Goal: Information Seeking & Learning: Learn about a topic

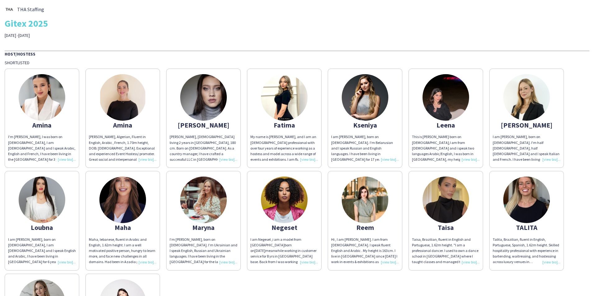
click at [260, 32] on div "THA Staffing Gitex 2025 [DATE] -[DATE]" at bounding box center [297, 22] width 585 height 34
click at [172, 32] on div "THA Staffing Gitex 2025 [DATE] -[DATE]" at bounding box center [297, 22] width 585 height 34
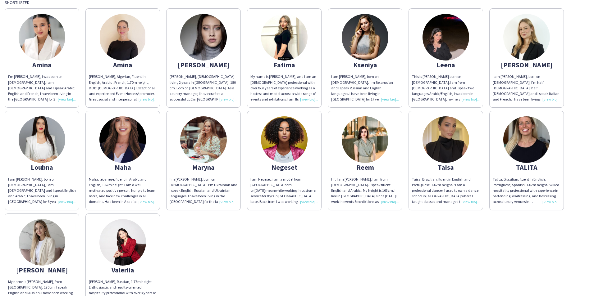
scroll to position [62, 0]
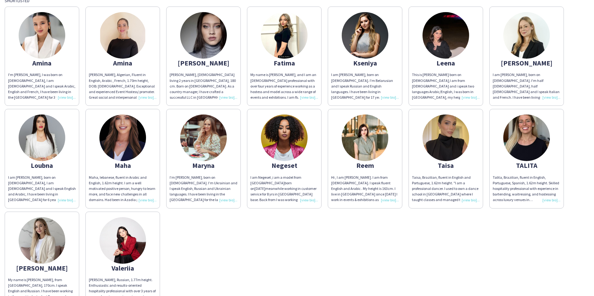
click at [529, 132] on img at bounding box center [526, 138] width 47 height 47
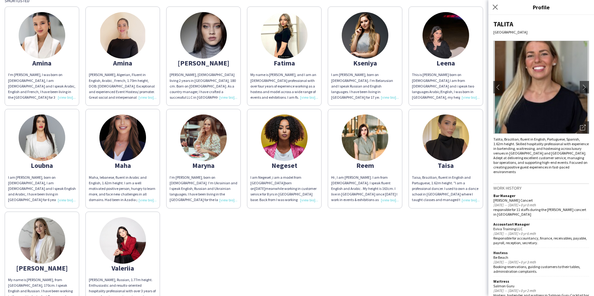
click at [541, 95] on img at bounding box center [541, 87] width 96 height 93
click at [580, 89] on app-icon "chevron-right" at bounding box center [584, 88] width 9 height 6
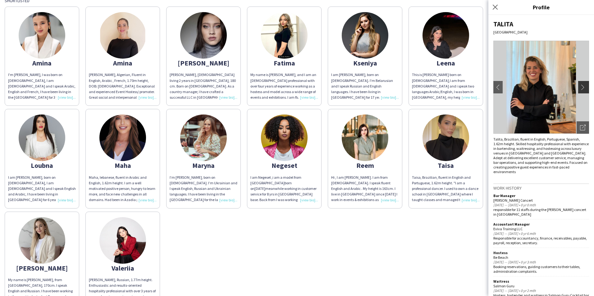
click at [580, 89] on app-icon "chevron-right" at bounding box center [584, 88] width 9 height 6
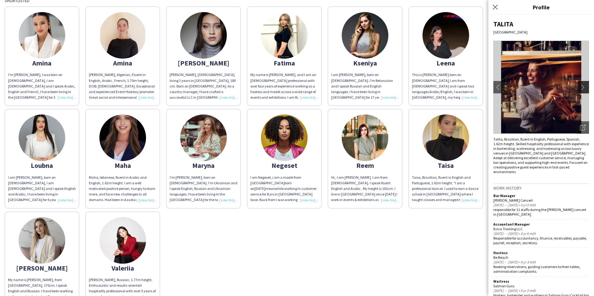
click at [580, 89] on app-icon "chevron-right" at bounding box center [584, 88] width 9 height 6
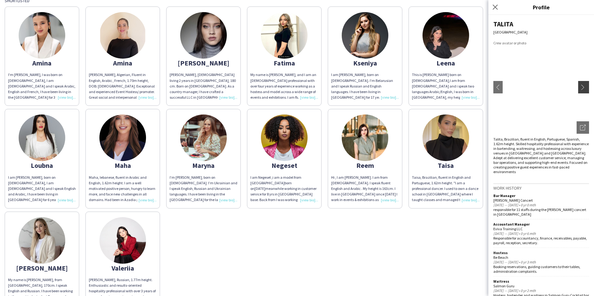
click at [580, 89] on app-icon "chevron-right" at bounding box center [584, 88] width 9 height 6
click at [478, 128] on app-share-pages-crew-card "[PERSON_NAME] [PERSON_NAME], Brazilian, fluent in English and Portuguese, 1.62m…" at bounding box center [446, 158] width 75 height 99
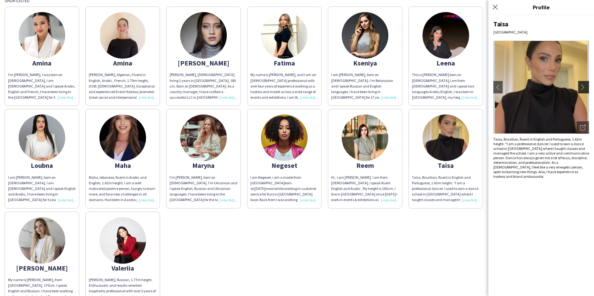
click at [583, 88] on app-icon "chevron-right" at bounding box center [584, 88] width 9 height 6
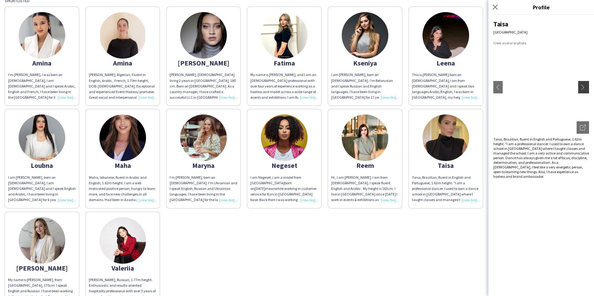
click at [583, 88] on app-icon "chevron-right" at bounding box center [584, 88] width 9 height 6
click at [271, 277] on div "[PERSON_NAME]'m [PERSON_NAME], I was born on [DEMOGRAPHIC_DATA], I am [DEMOGRAP…" at bounding box center [297, 157] width 585 height 308
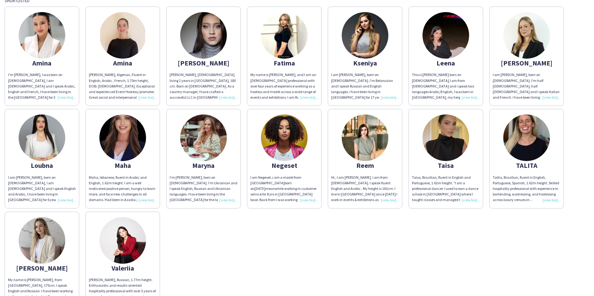
scroll to position [93, 0]
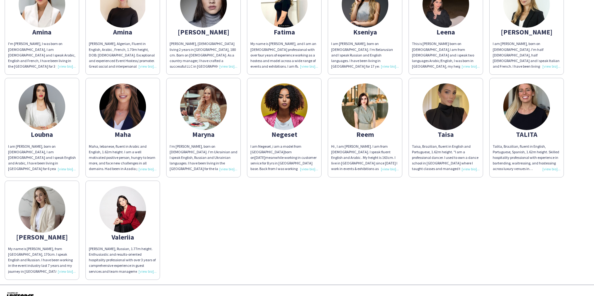
click at [138, 206] on img at bounding box center [122, 209] width 47 height 47
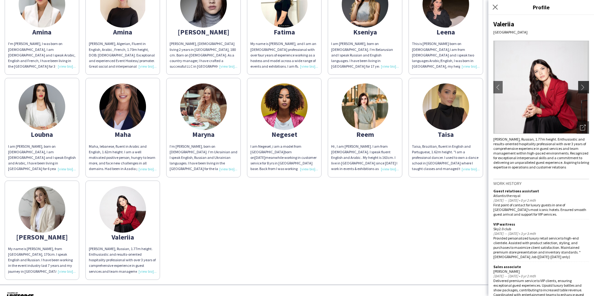
click at [580, 86] on app-icon "chevron-right" at bounding box center [584, 88] width 9 height 6
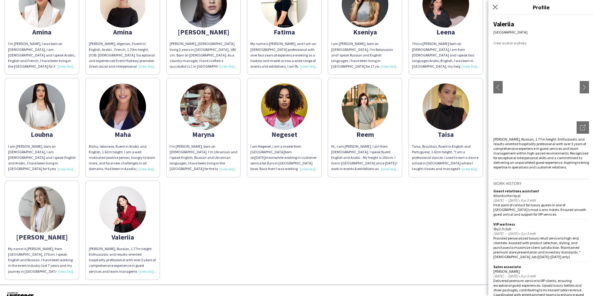
click at [209, 223] on div "[PERSON_NAME]'m [PERSON_NAME], I was born on [DEMOGRAPHIC_DATA], I am [DEMOGRAP…" at bounding box center [297, 126] width 585 height 308
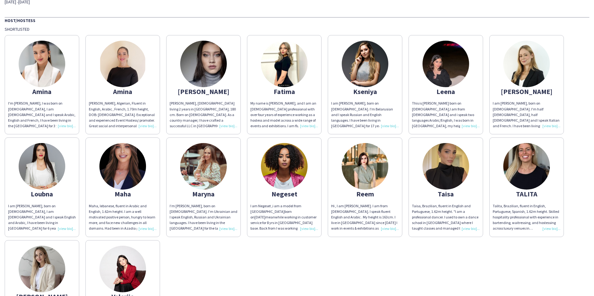
scroll to position [31, 0]
